Goal: Information Seeking & Learning: Check status

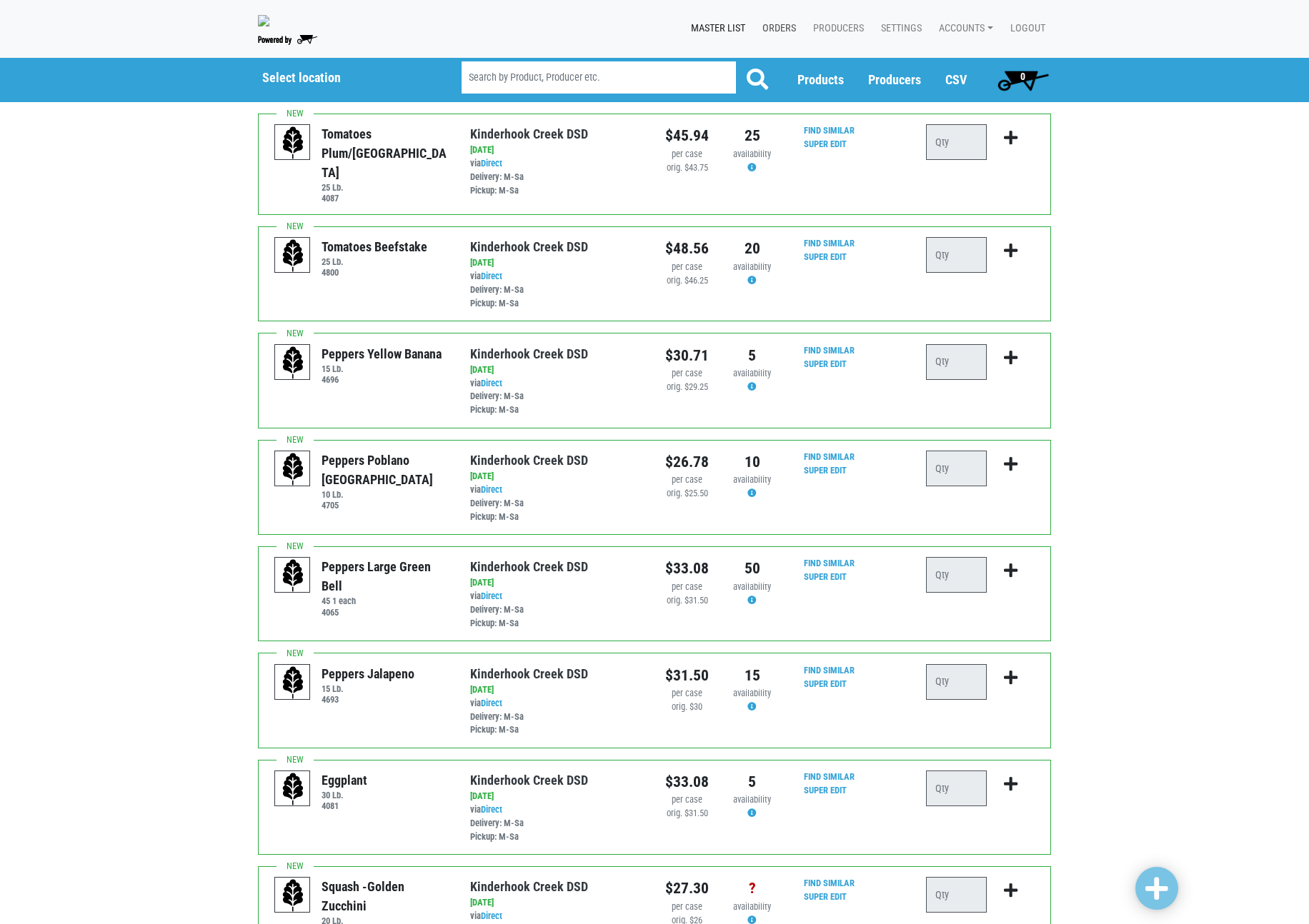
click at [772, 22] on link "Orders" at bounding box center [776, 28] width 51 height 27
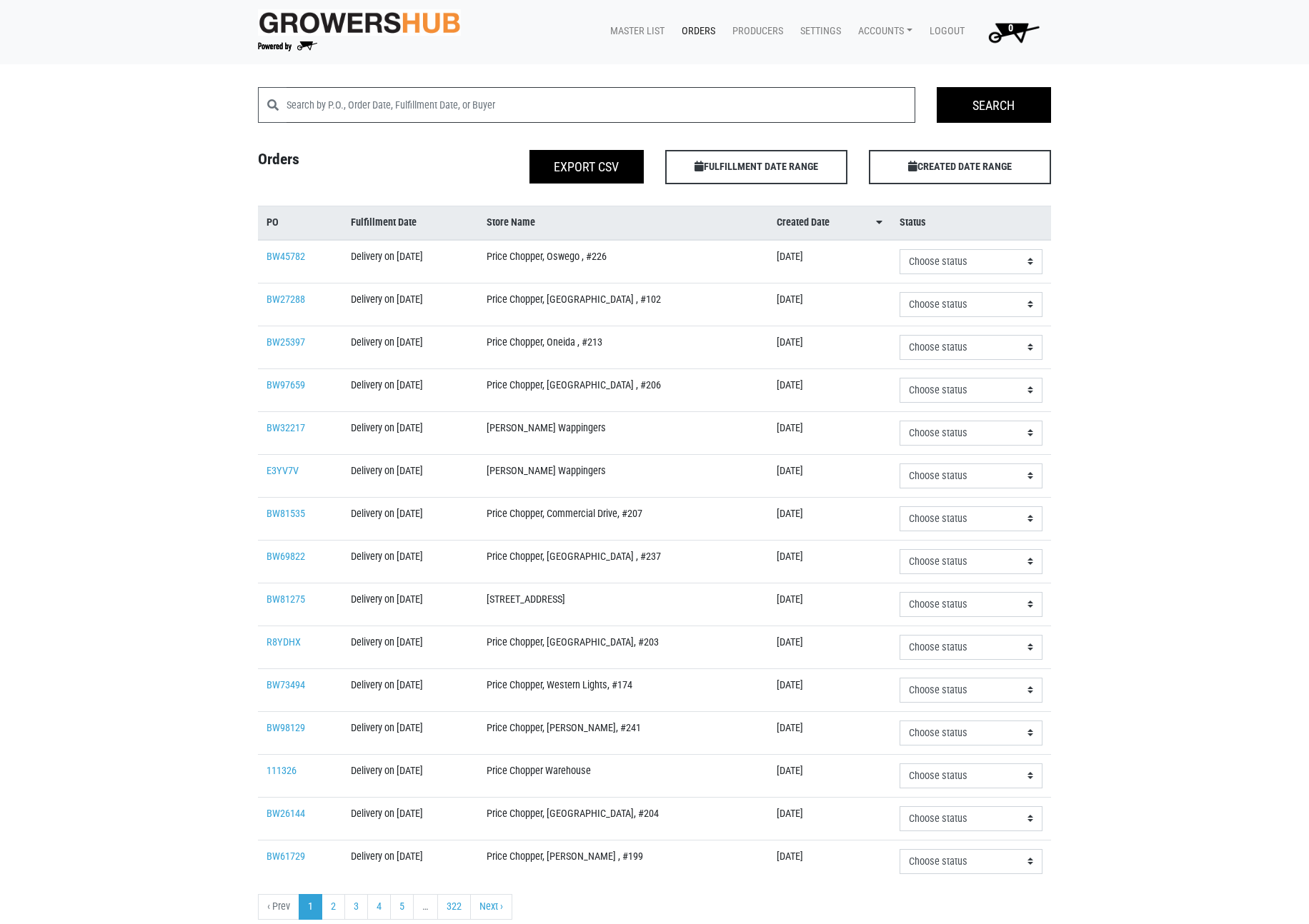
click at [494, 105] on input "search" at bounding box center [601, 104] width 628 height 36
paste input "bw66869"
type input "bw66869"
click input "Search" at bounding box center [0, 0] width 0 height 0
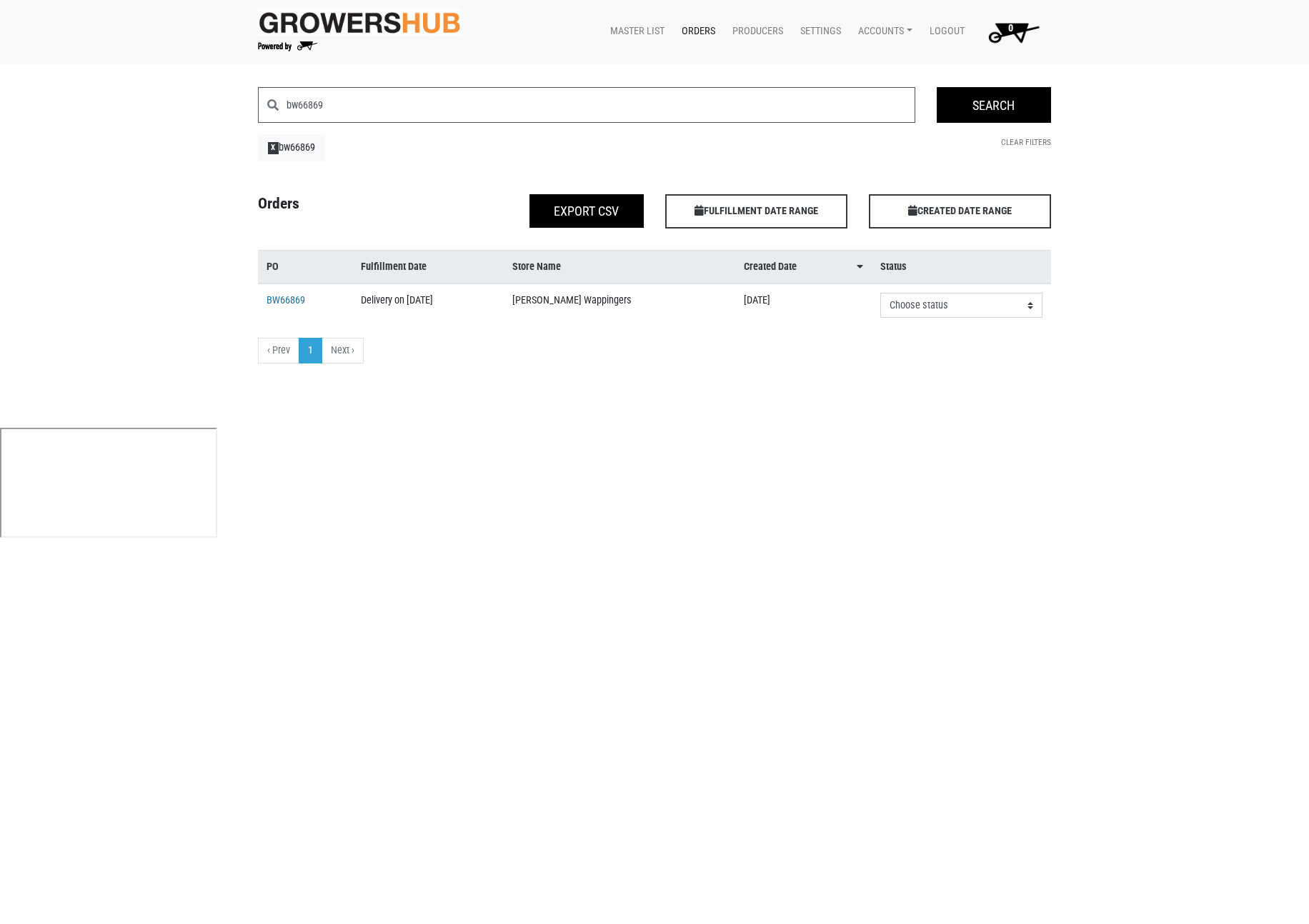
click at [273, 302] on link "BW66869" at bounding box center [285, 300] width 39 height 12
